Goal: Transaction & Acquisition: Book appointment/travel/reservation

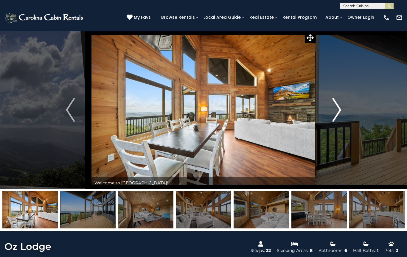
click at [338, 112] on img "Next" at bounding box center [336, 110] width 9 height 24
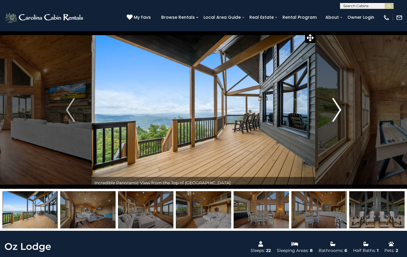
click at [340, 117] on img "Next" at bounding box center [336, 110] width 9 height 24
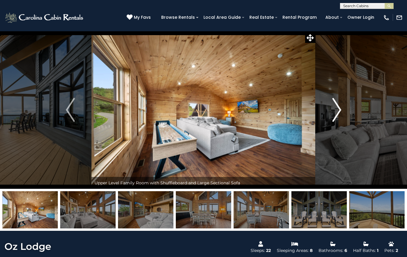
click at [338, 112] on img "Next" at bounding box center [336, 110] width 9 height 24
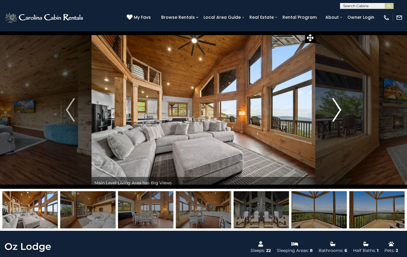
click at [339, 114] on img "Next" at bounding box center [336, 110] width 9 height 24
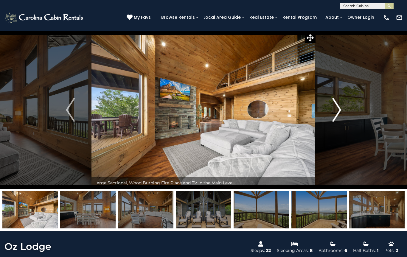
click at [345, 116] on button "Next" at bounding box center [336, 110] width 42 height 158
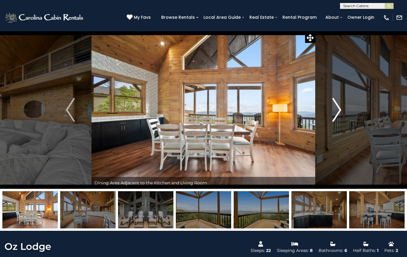
click at [337, 113] on img "Next" at bounding box center [336, 110] width 9 height 24
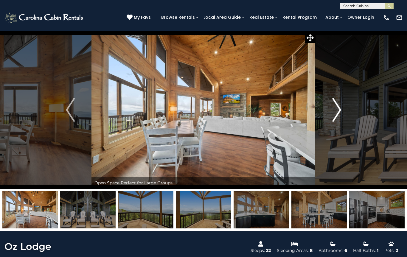
click at [339, 114] on img "Next" at bounding box center [336, 110] width 9 height 24
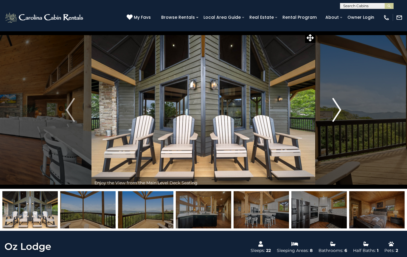
click at [339, 114] on img "Next" at bounding box center [336, 110] width 9 height 24
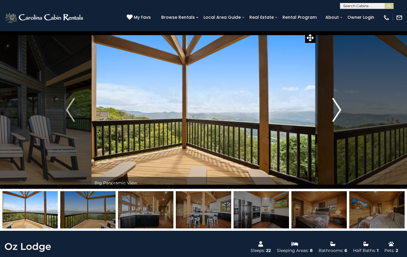
click at [336, 112] on img "Next" at bounding box center [336, 110] width 9 height 24
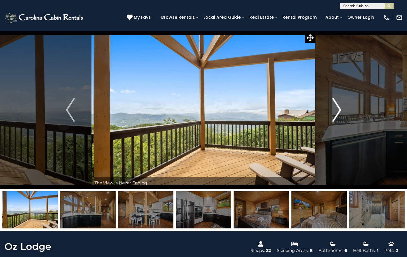
click at [333, 114] on img "Next" at bounding box center [336, 110] width 9 height 24
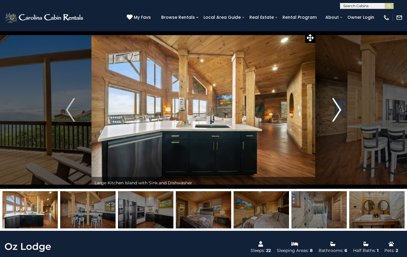
click at [334, 111] on img "Next" at bounding box center [336, 110] width 9 height 24
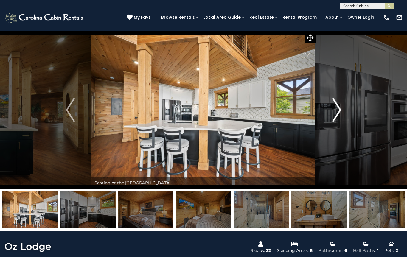
click at [336, 112] on img "Next" at bounding box center [336, 110] width 9 height 24
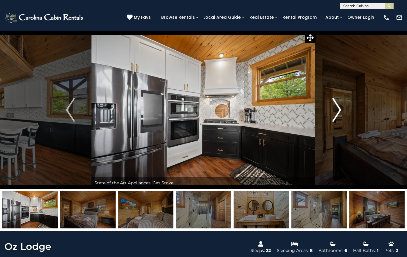
click at [334, 112] on img "Next" at bounding box center [336, 110] width 9 height 24
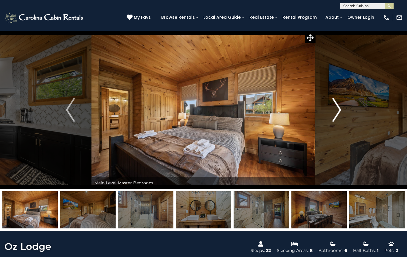
click at [339, 113] on img "Next" at bounding box center [336, 110] width 9 height 24
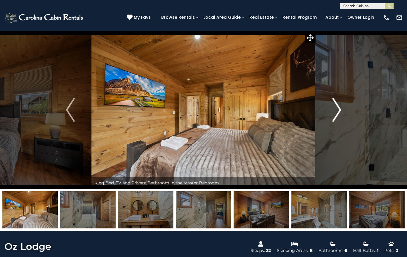
click at [335, 111] on img "Next" at bounding box center [336, 110] width 9 height 24
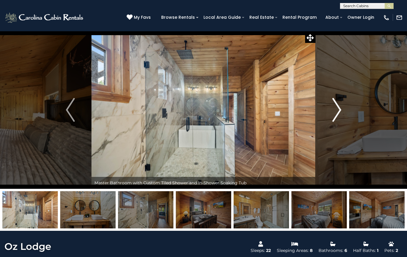
click at [333, 112] on img "Next" at bounding box center [336, 110] width 9 height 24
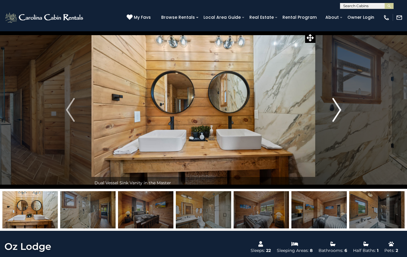
click at [337, 111] on img "Next" at bounding box center [336, 110] width 9 height 24
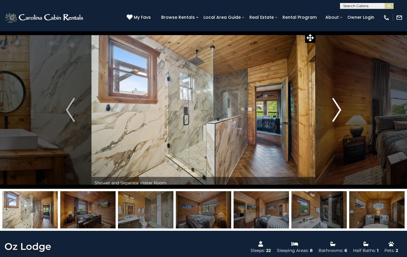
click at [337, 112] on img "Next" at bounding box center [336, 110] width 9 height 24
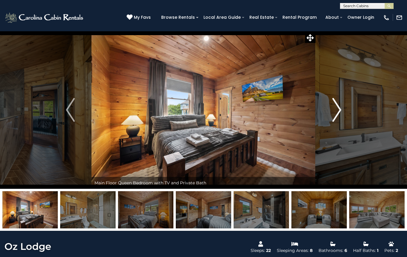
click at [338, 112] on img "Next" at bounding box center [336, 110] width 9 height 24
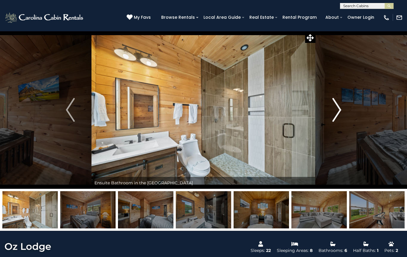
click at [337, 112] on img "Next" at bounding box center [336, 110] width 9 height 24
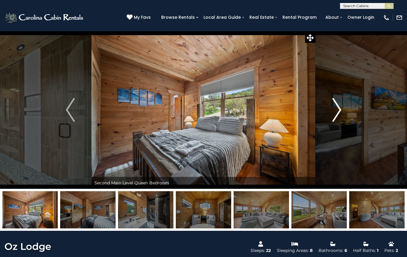
click at [336, 112] on img "Next" at bounding box center [336, 110] width 9 height 24
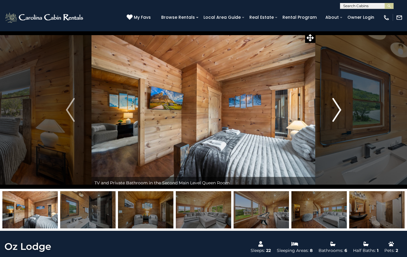
click at [338, 112] on img "Next" at bounding box center [336, 110] width 9 height 24
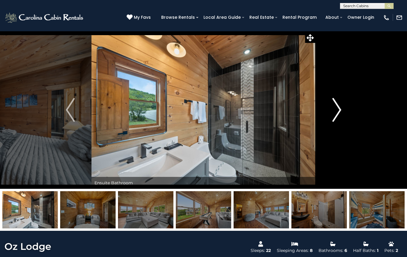
click at [337, 112] on img "Next" at bounding box center [336, 110] width 9 height 24
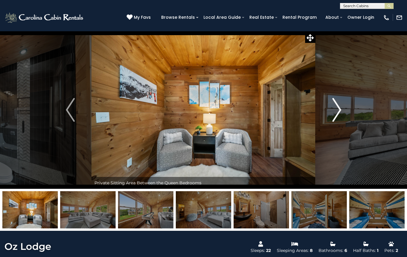
click at [337, 112] on img "Next" at bounding box center [336, 110] width 9 height 24
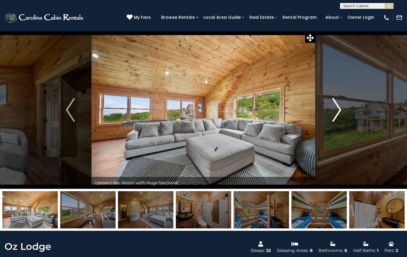
click at [337, 112] on img "Next" at bounding box center [336, 110] width 9 height 24
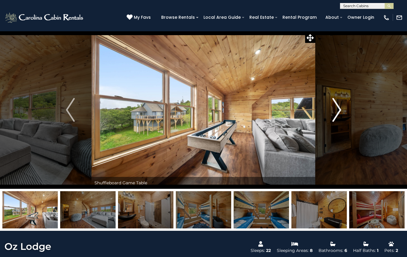
click at [338, 112] on img "Next" at bounding box center [336, 110] width 9 height 24
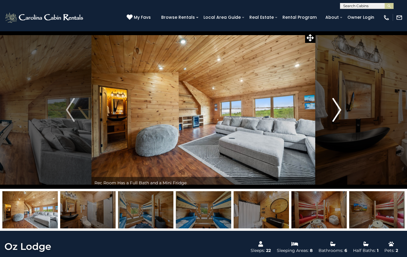
click at [334, 113] on img "Next" at bounding box center [336, 110] width 9 height 24
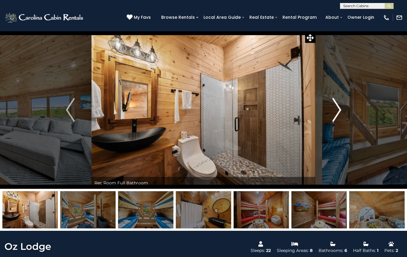
click at [336, 113] on img "Next" at bounding box center [336, 110] width 9 height 24
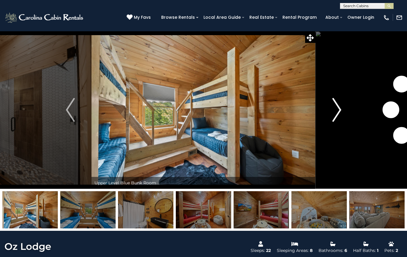
click at [336, 113] on img "Next" at bounding box center [336, 110] width 9 height 24
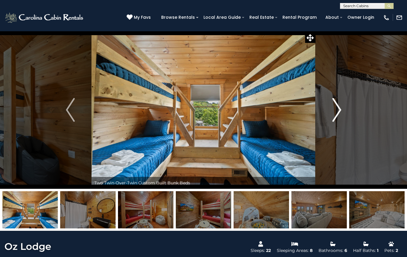
click at [334, 105] on img "Next" at bounding box center [336, 110] width 9 height 24
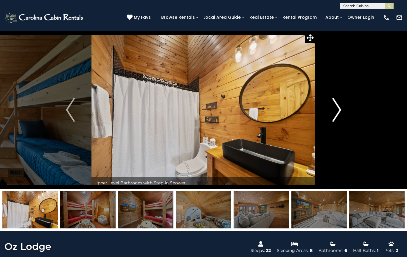
click at [338, 107] on img "Next" at bounding box center [336, 110] width 9 height 24
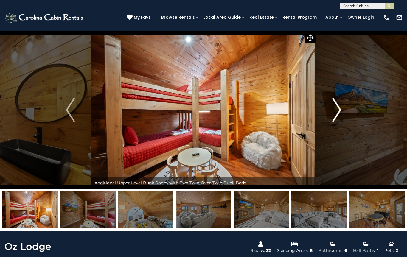
click at [334, 107] on img "Next" at bounding box center [336, 110] width 9 height 24
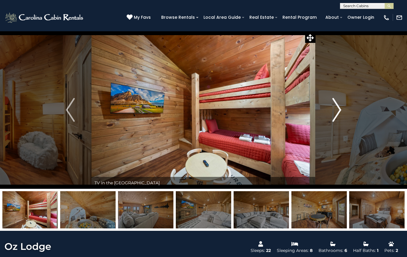
click at [330, 107] on button "Next" at bounding box center [336, 110] width 42 height 158
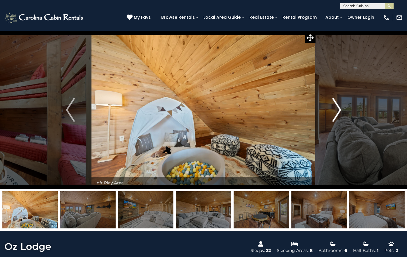
click at [329, 110] on button "Next" at bounding box center [336, 110] width 42 height 158
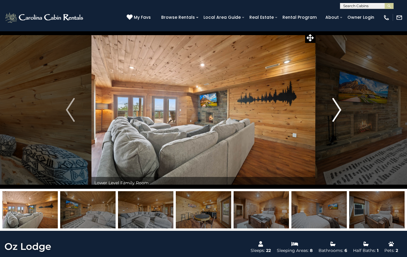
click at [329, 111] on button "Next" at bounding box center [336, 110] width 42 height 158
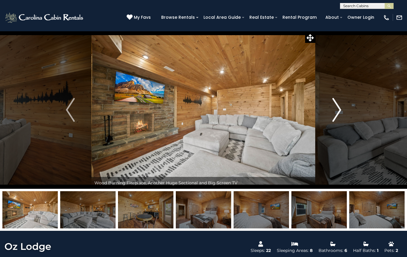
click at [330, 111] on button "Next" at bounding box center [336, 110] width 42 height 158
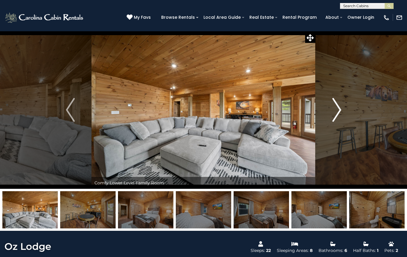
click at [327, 111] on button "Next" at bounding box center [336, 110] width 42 height 158
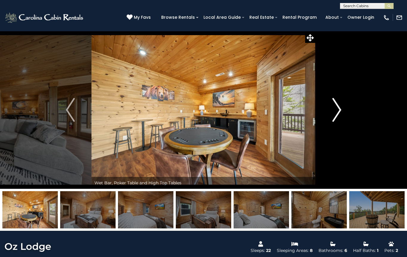
click at [332, 109] on button "Next" at bounding box center [336, 110] width 42 height 158
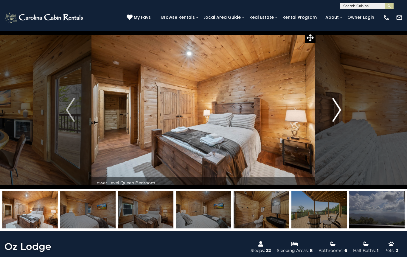
click at [328, 110] on button "Next" at bounding box center [336, 110] width 42 height 158
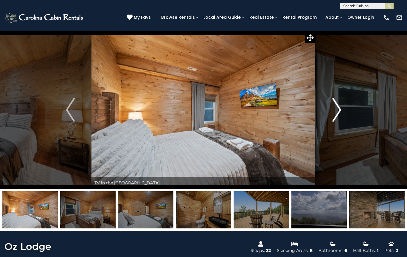
click at [331, 108] on button "Next" at bounding box center [336, 110] width 42 height 158
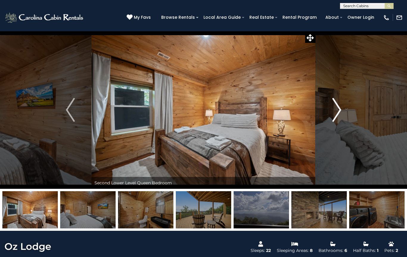
click at [331, 108] on button "Next" at bounding box center [336, 110] width 42 height 158
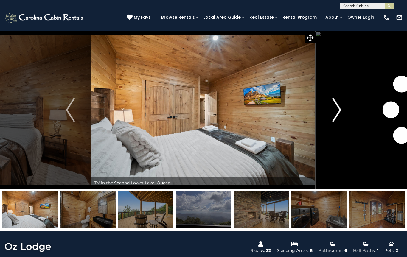
click at [333, 107] on img "Next" at bounding box center [336, 110] width 9 height 24
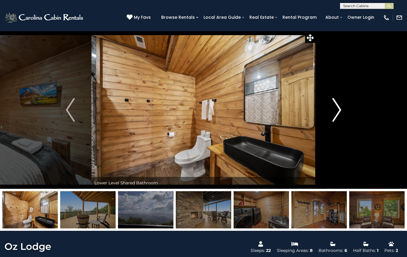
click at [333, 105] on img "Next" at bounding box center [336, 110] width 9 height 24
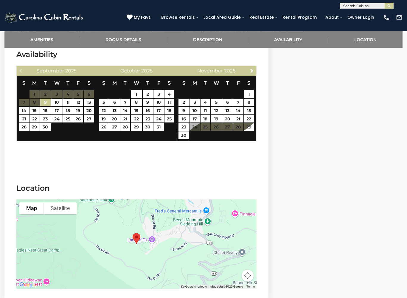
scroll to position [1153, 0]
click at [243, 70] on div "[DATE]" at bounding box center [216, 71] width 58 height 8
click at [251, 67] on link "Next" at bounding box center [251, 70] width 7 height 7
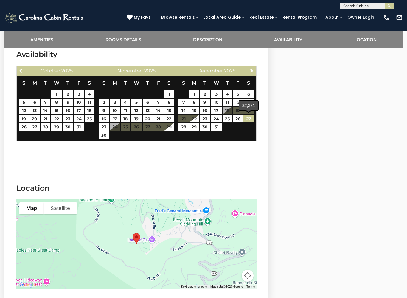
click at [251, 118] on link "27" at bounding box center [248, 119] width 10 height 8
type input "**********"
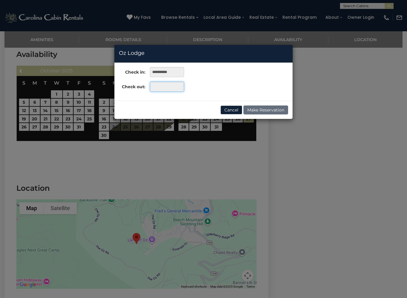
click at [171, 82] on input "text" at bounding box center [167, 87] width 34 height 10
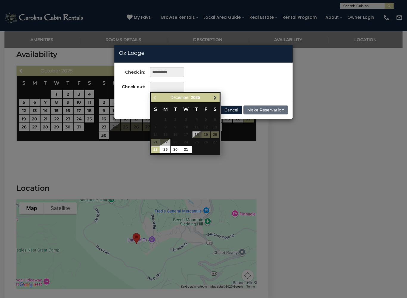
click at [211, 97] on link "Next" at bounding box center [214, 97] width 7 height 7
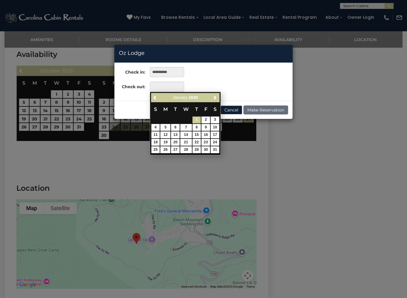
click at [196, 118] on link "1" at bounding box center [196, 119] width 9 height 7
type input "**********"
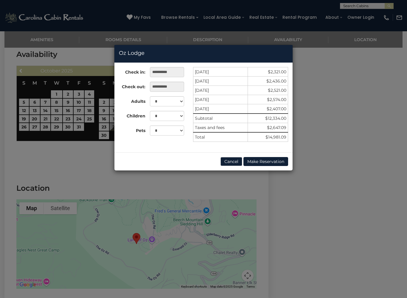
click at [50, 169] on div "**********" at bounding box center [203, 149] width 407 height 298
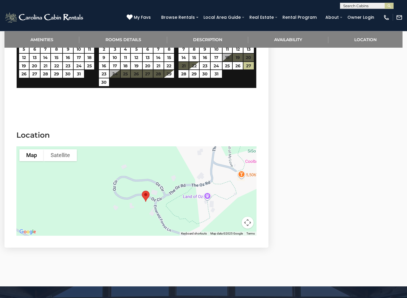
scroll to position [1205, 0]
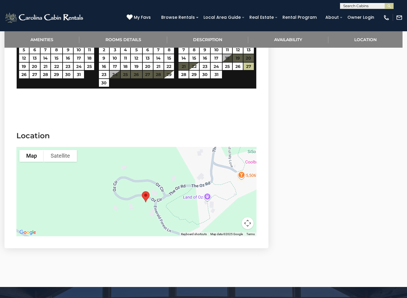
click at [242, 177] on div at bounding box center [136, 191] width 240 height 89
click at [242, 172] on div at bounding box center [136, 191] width 240 height 89
click at [244, 169] on div at bounding box center [136, 191] width 240 height 89
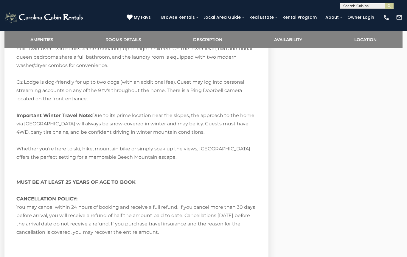
scroll to position [944, 0]
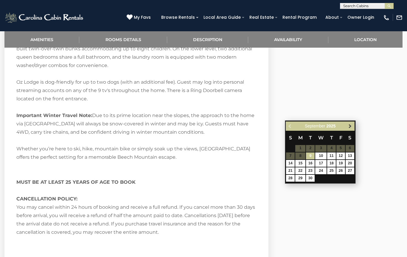
click at [349, 124] on span "Next" at bounding box center [350, 126] width 5 height 5
click at [348, 126] on span "Next" at bounding box center [350, 126] width 5 height 5
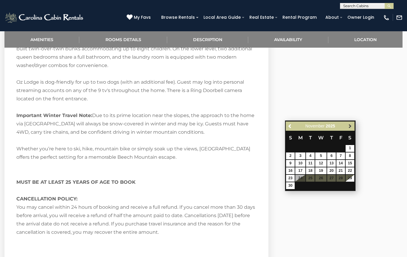
click at [348, 126] on span "Next" at bounding box center [350, 126] width 5 height 5
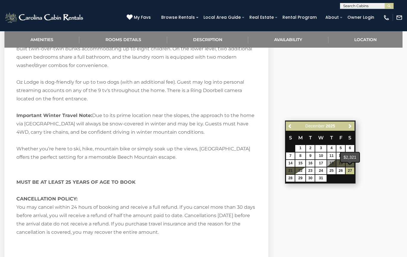
click at [351, 169] on link "27" at bounding box center [349, 170] width 9 height 7
type input "**********"
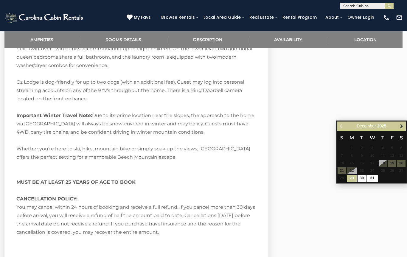
click at [402, 127] on span "Next" at bounding box center [401, 126] width 5 height 5
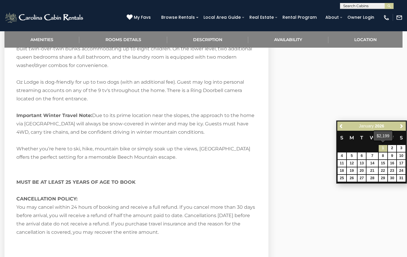
click at [386, 148] on link "1" at bounding box center [383, 148] width 9 height 7
type input "**********"
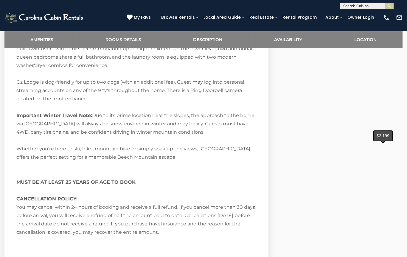
select select "**"
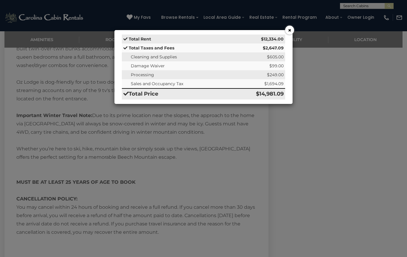
click at [400, 108] on div "× Total Rent $12,334.00 Total Taxes and Fees $2,647.09 Cleaning and Supplies $6…" at bounding box center [203, 128] width 407 height 257
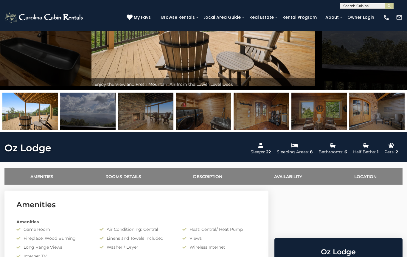
scroll to position [0, 0]
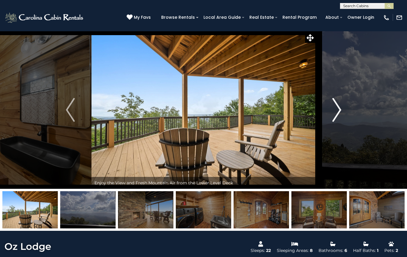
click at [336, 108] on img "Next" at bounding box center [336, 110] width 9 height 24
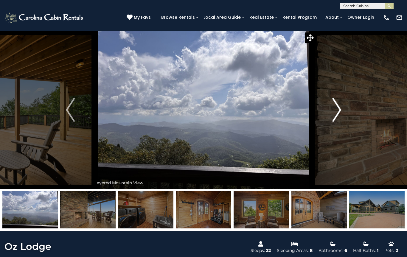
click at [326, 111] on button "Next" at bounding box center [336, 110] width 42 height 158
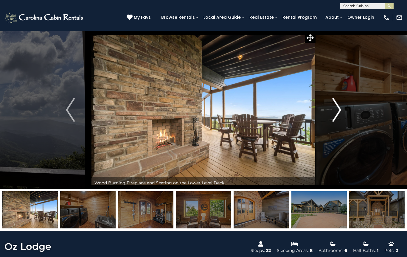
click at [334, 101] on img "Next" at bounding box center [336, 110] width 9 height 24
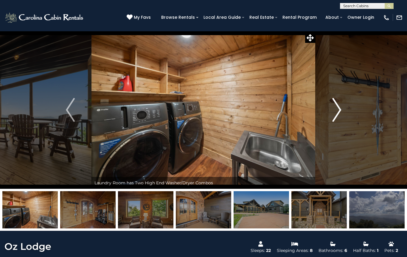
click at [336, 102] on img "Next" at bounding box center [336, 110] width 9 height 24
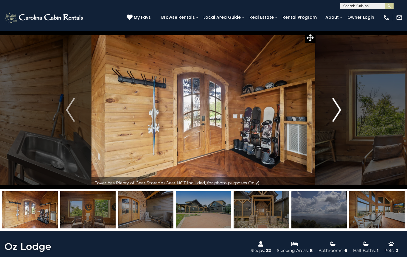
click at [330, 105] on button "Next" at bounding box center [336, 110] width 42 height 158
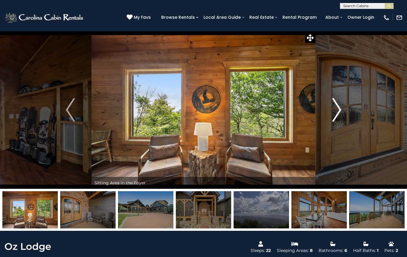
click at [332, 104] on img "Next" at bounding box center [336, 110] width 9 height 24
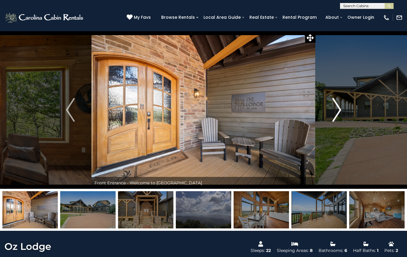
click at [333, 102] on img "Next" at bounding box center [336, 110] width 9 height 24
